Goal: Communication & Community: Answer question/provide support

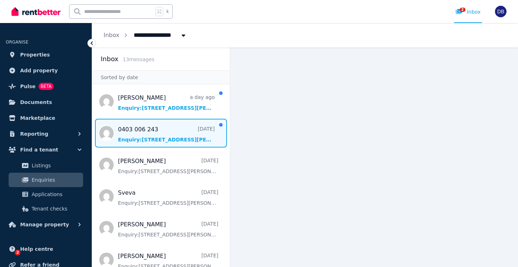
click at [158, 138] on span "Message list" at bounding box center [161, 133] width 138 height 29
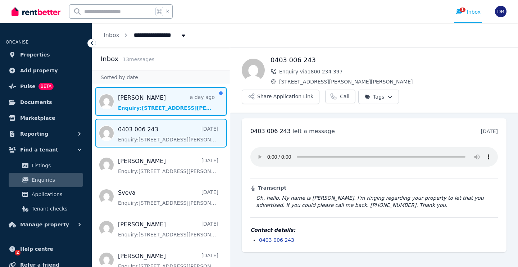
click at [154, 108] on span "Message list" at bounding box center [161, 101] width 138 height 29
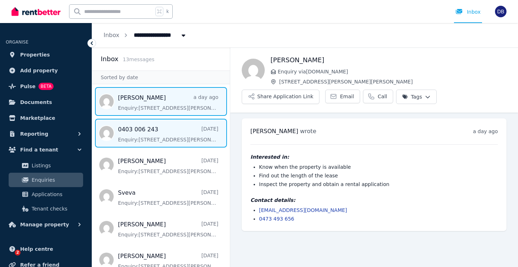
click at [155, 138] on span "Message list" at bounding box center [161, 133] width 138 height 29
